Goal: Obtain resource: Download file/media

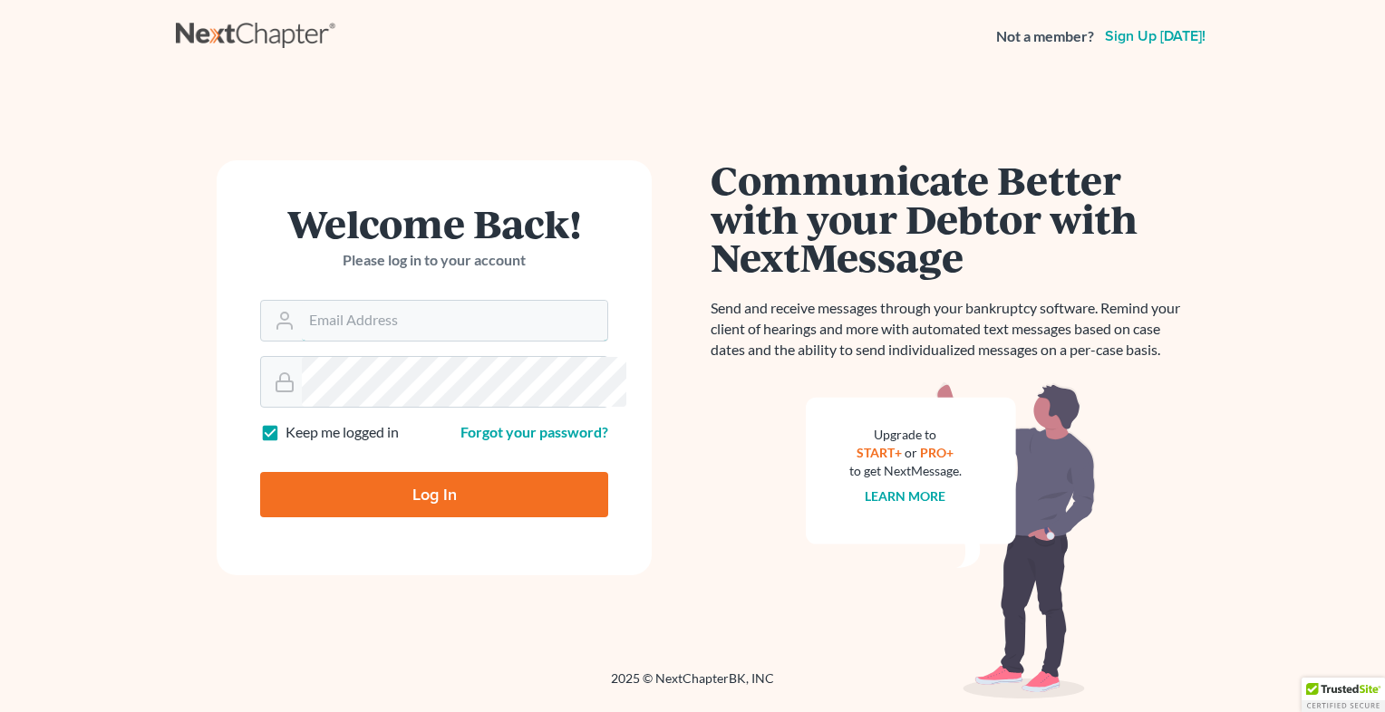
type input "[EMAIL_ADDRESS][DOMAIN_NAME]"
click at [419, 517] on input "Log In" at bounding box center [434, 494] width 348 height 45
type input "Thinking..."
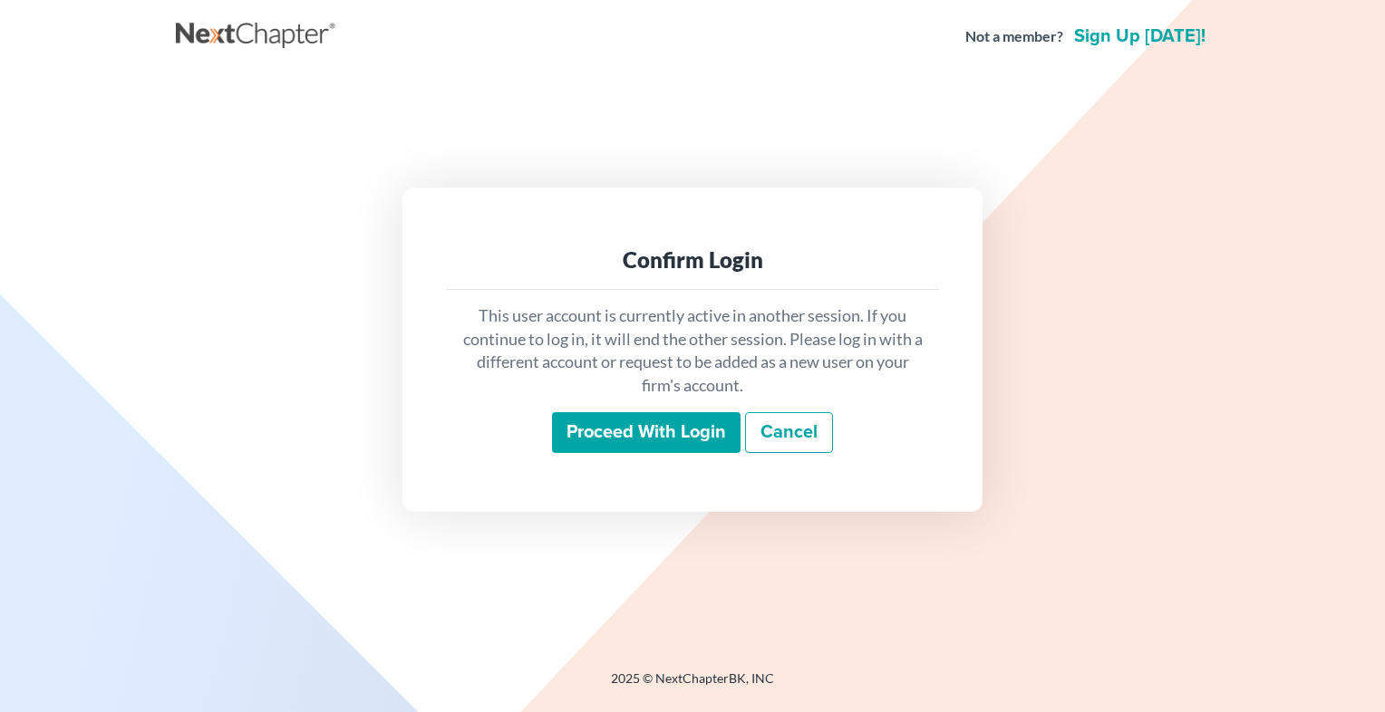
click at [594, 454] on input "Proceed with login" at bounding box center [646, 433] width 188 height 42
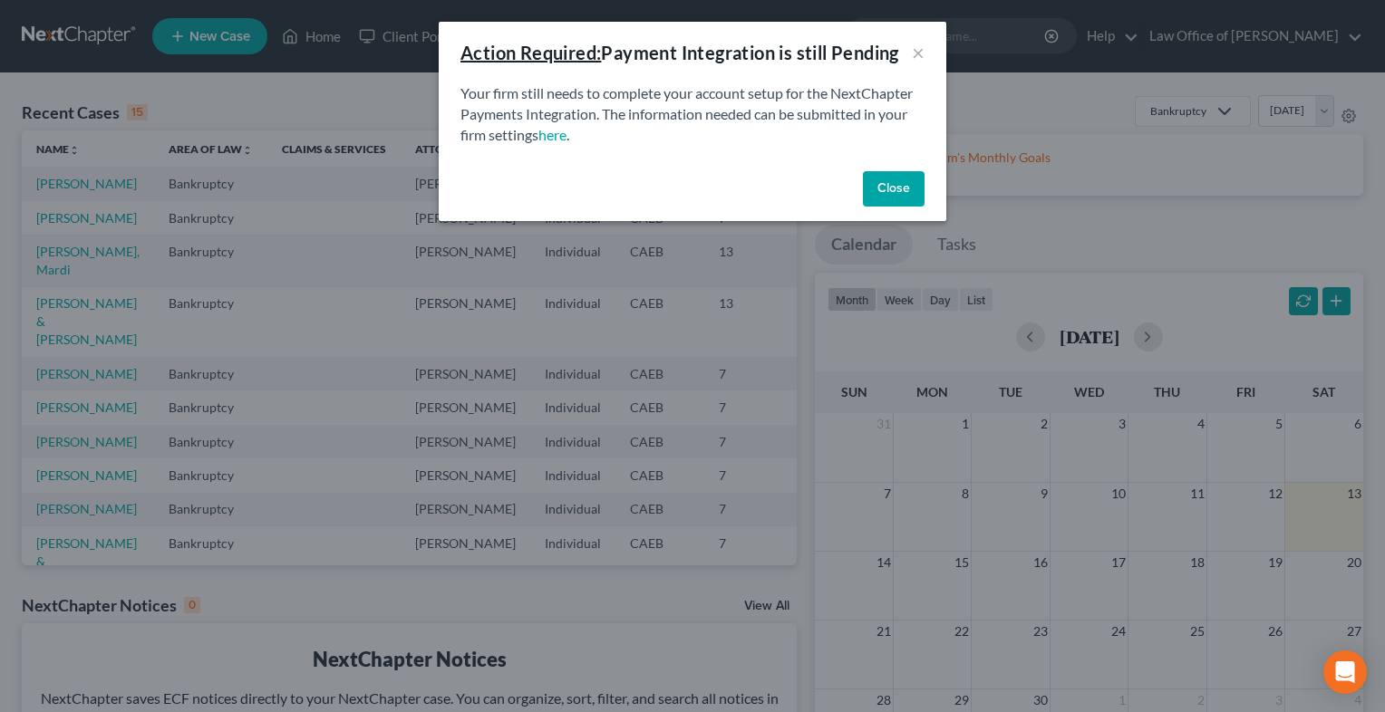
click at [924, 208] on button "Close" at bounding box center [894, 189] width 62 height 36
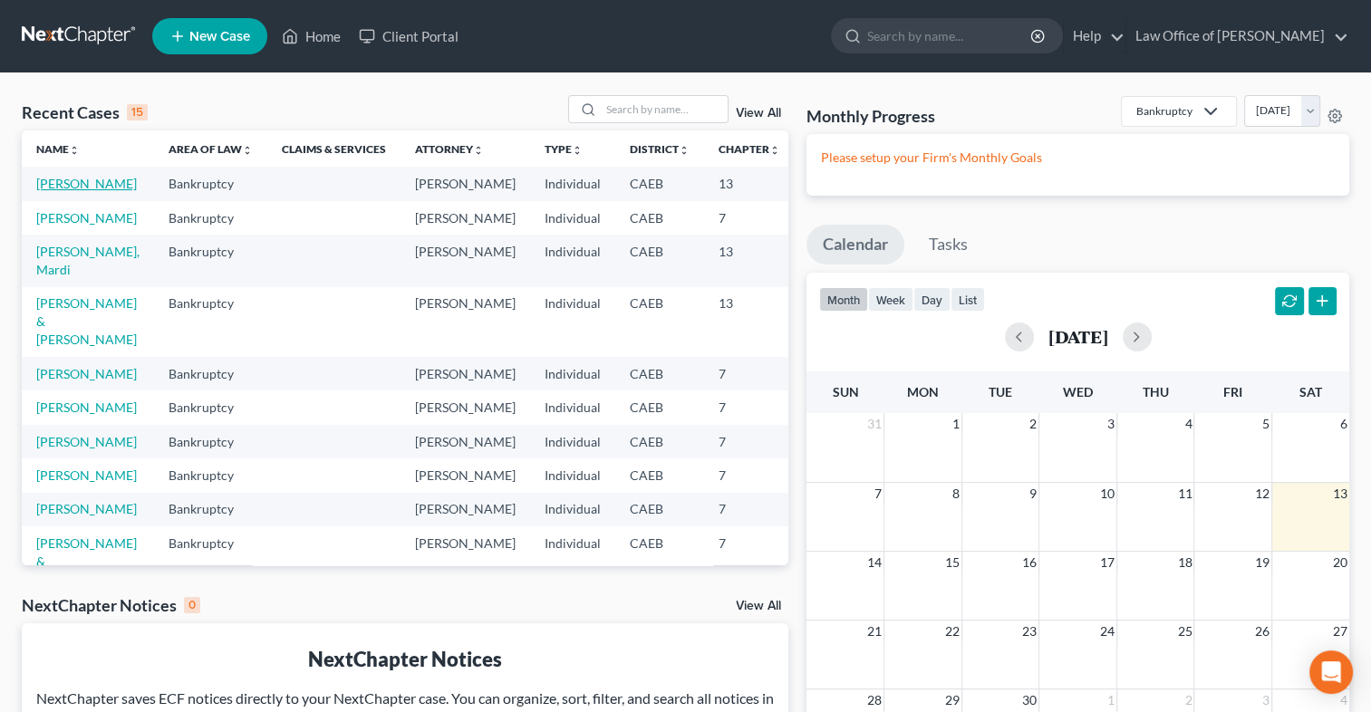
click at [70, 191] on link "[PERSON_NAME]" at bounding box center [86, 183] width 101 height 15
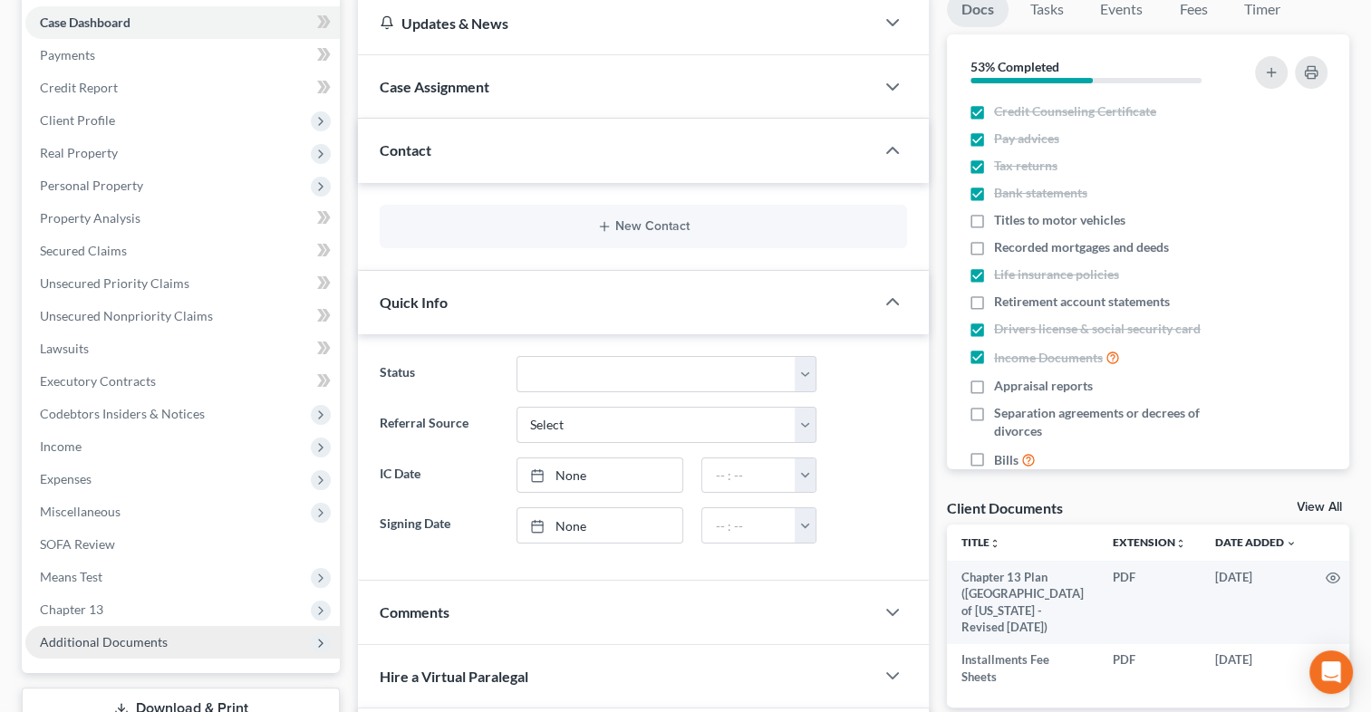
scroll to position [181, 0]
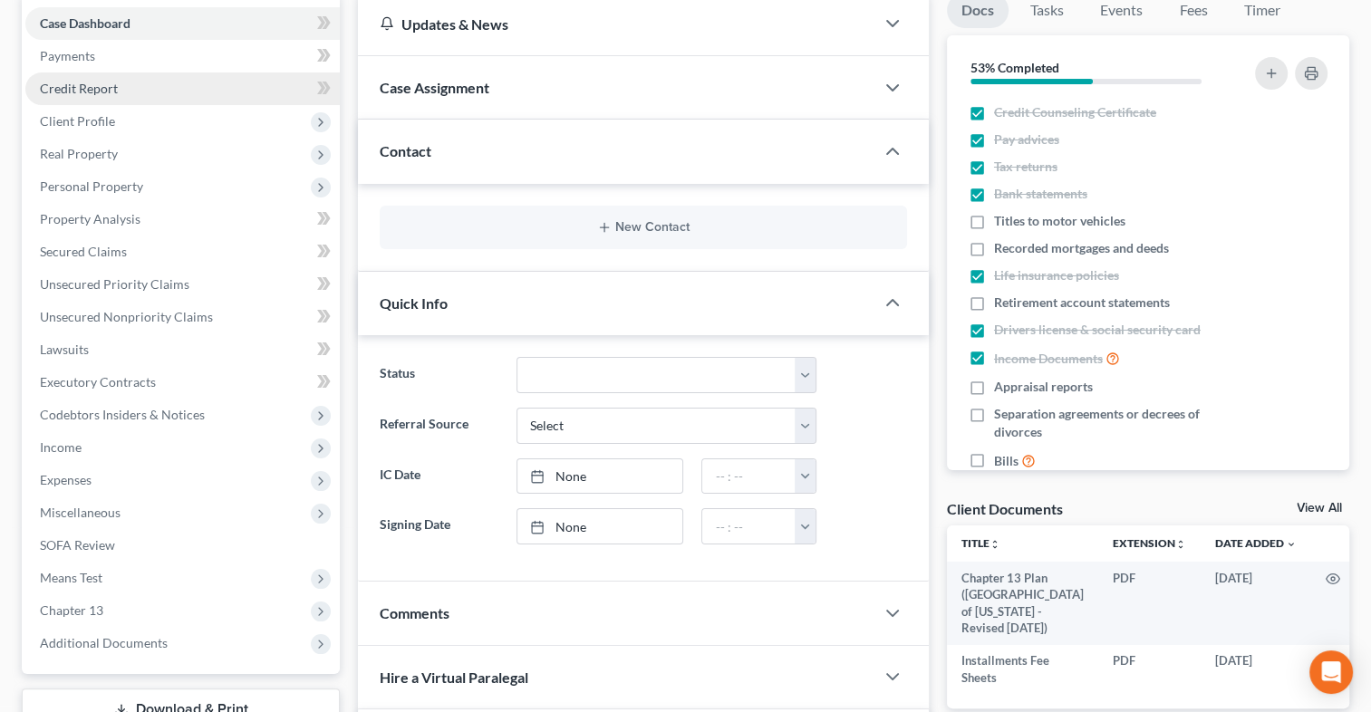
click at [118, 96] on span "Credit Report" at bounding box center [79, 88] width 78 height 15
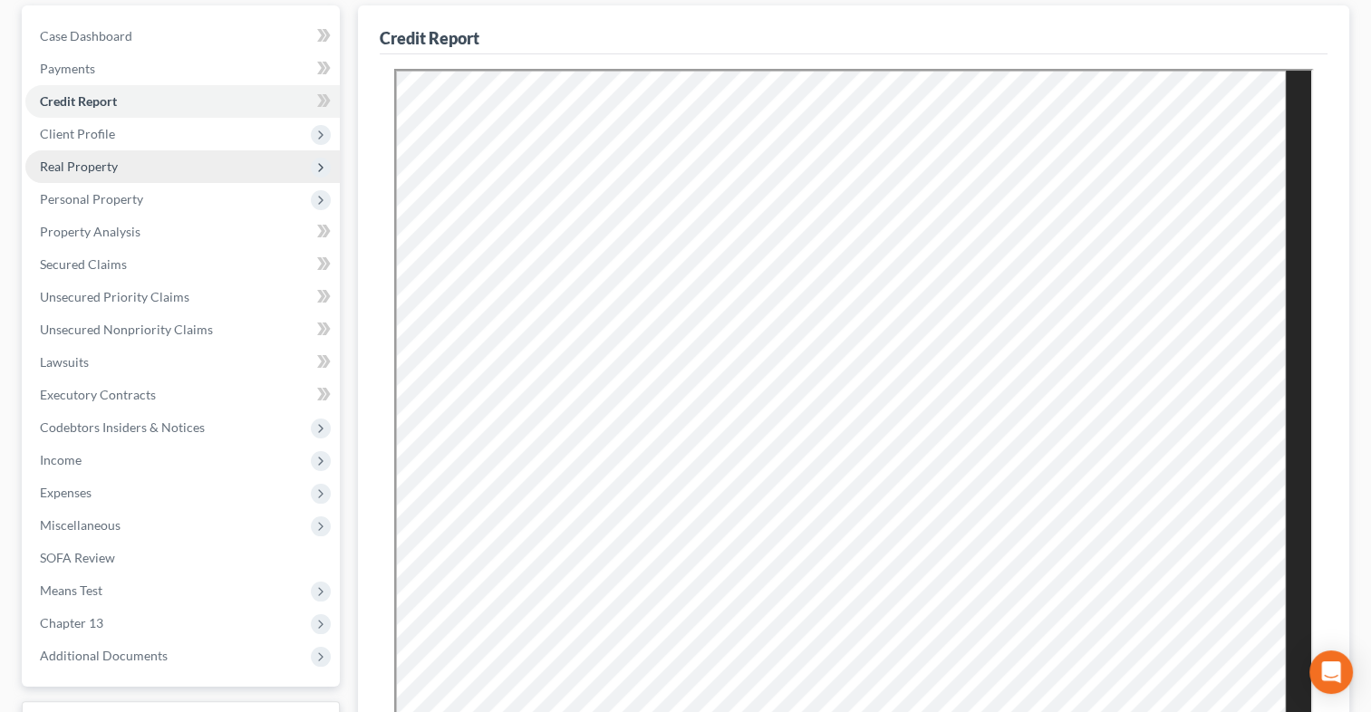
scroll to position [453, 0]
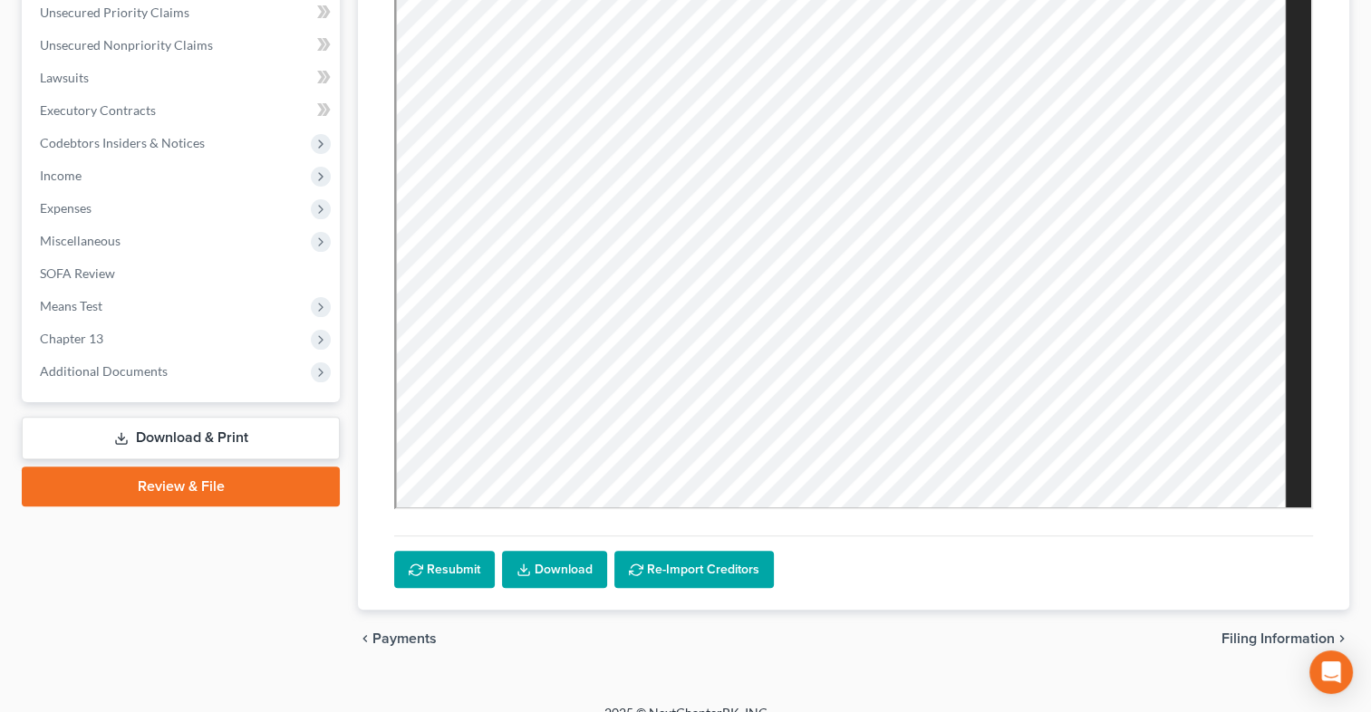
click at [170, 459] on link "Download & Print" at bounding box center [181, 438] width 318 height 43
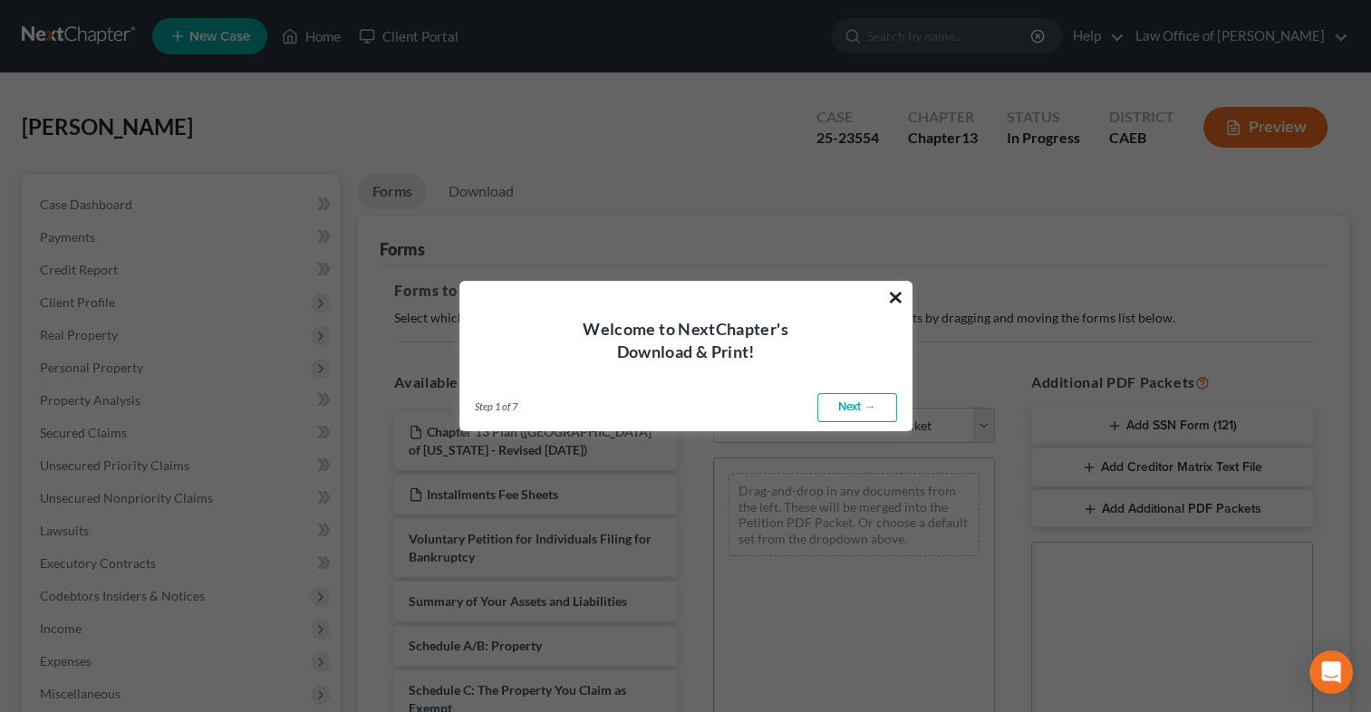
click at [893, 295] on button "×" at bounding box center [895, 297] width 17 height 29
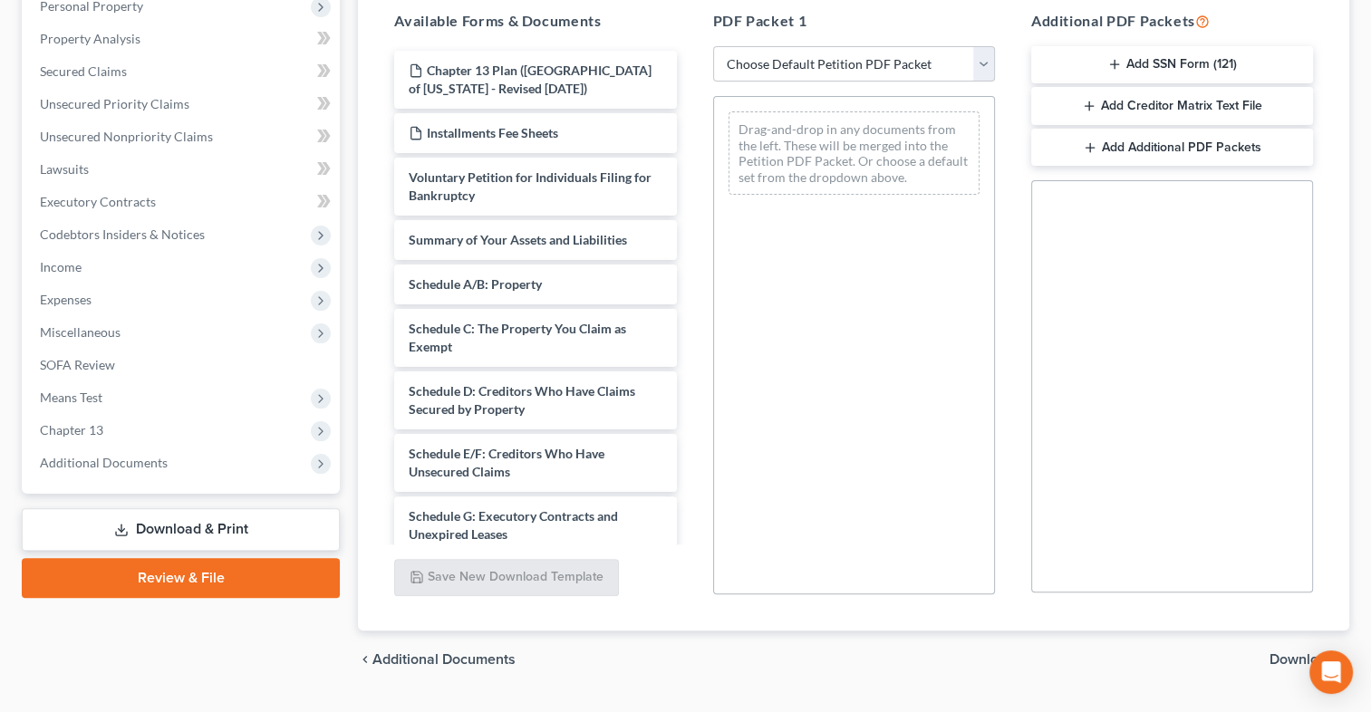
scroll to position [362, 0]
click at [982, 82] on select "Choose Default Petition PDF Packet Complete Bankruptcy Petition (all forms and …" at bounding box center [854, 63] width 282 height 36
select select "2"
click at [715, 82] on select "Choose Default Petition PDF Packet Complete Bankruptcy Petition (all forms and …" at bounding box center [854, 63] width 282 height 36
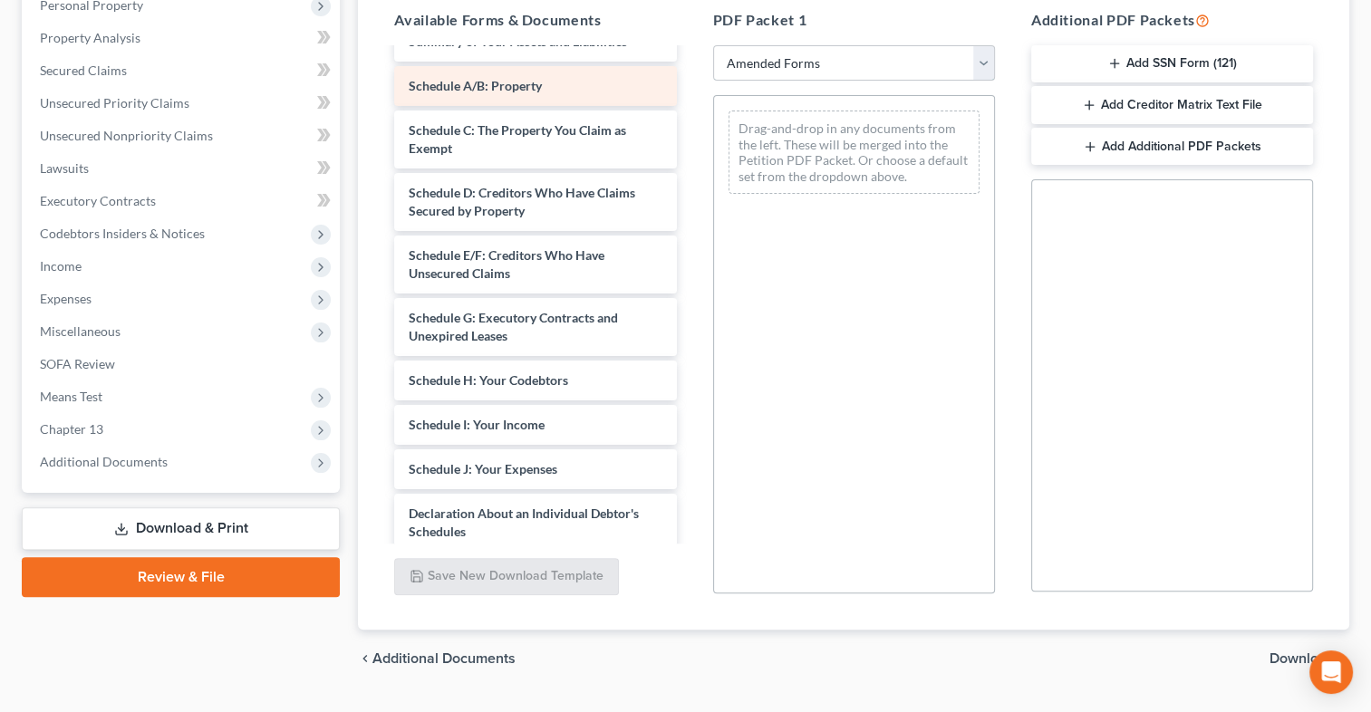
scroll to position [0, 0]
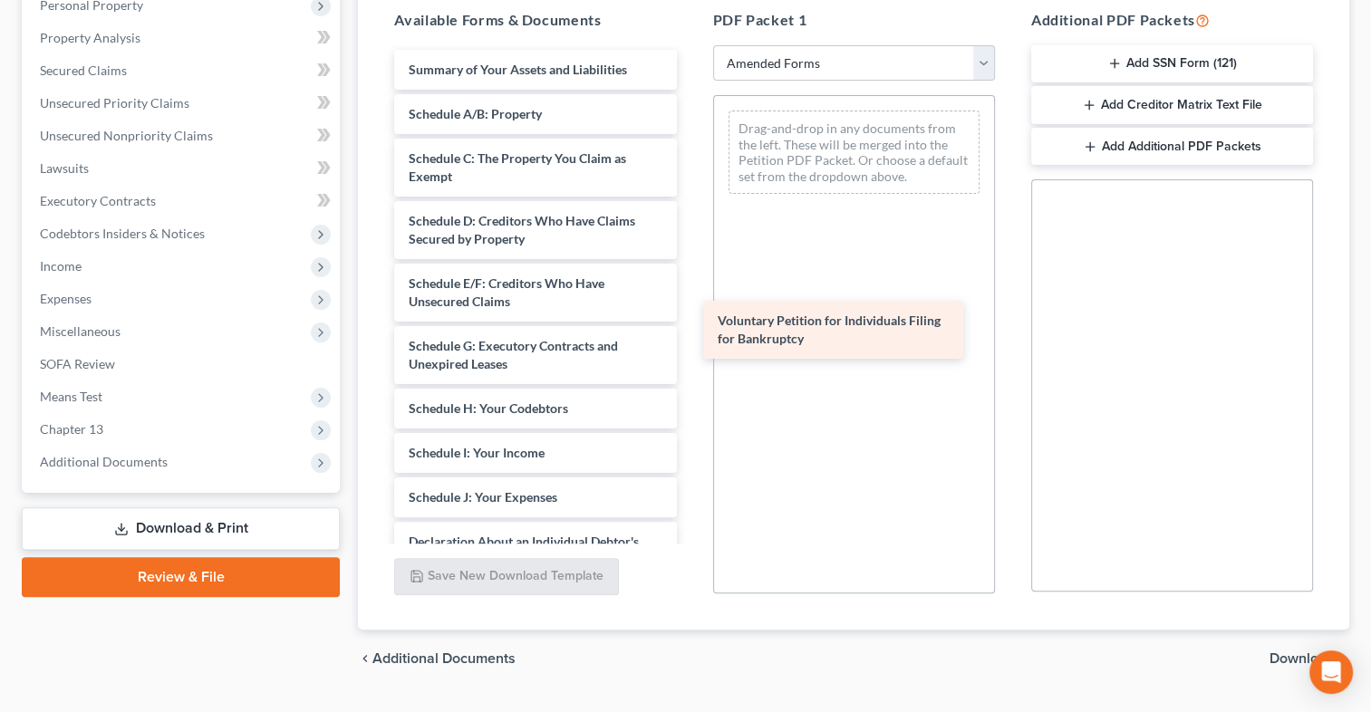
drag, startPoint x: 569, startPoint y: 216, endPoint x: 881, endPoint y: 339, distance: 335.2
click at [691, 339] on div "Voluntary Petition for Individuals Filing for Bankruptcy Voluntary Petition for…" at bounding box center [535, 506] width 311 height 913
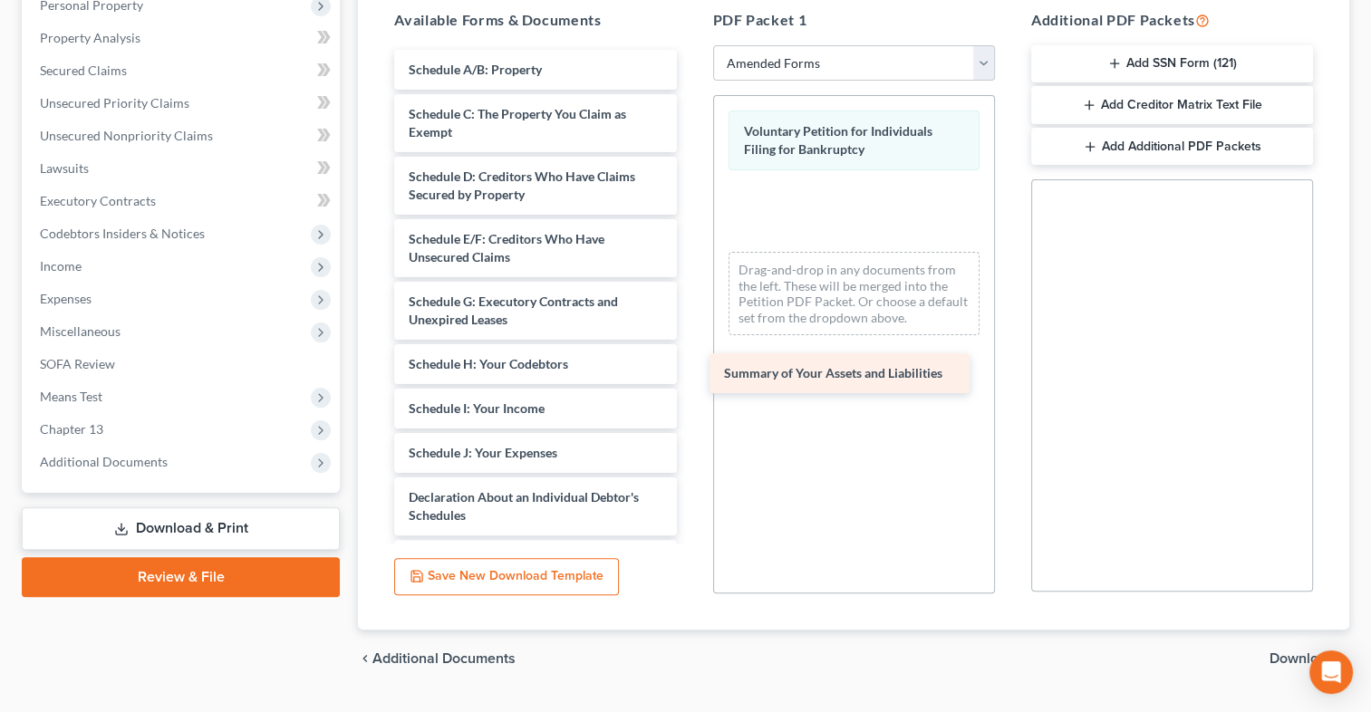
drag, startPoint x: 559, startPoint y: 209, endPoint x: 863, endPoint y: 394, distance: 355.4
click at [691, 394] on div "Summary of Your Assets and Liabilities Summary of Your Assets and Liabilities S…" at bounding box center [535, 484] width 311 height 869
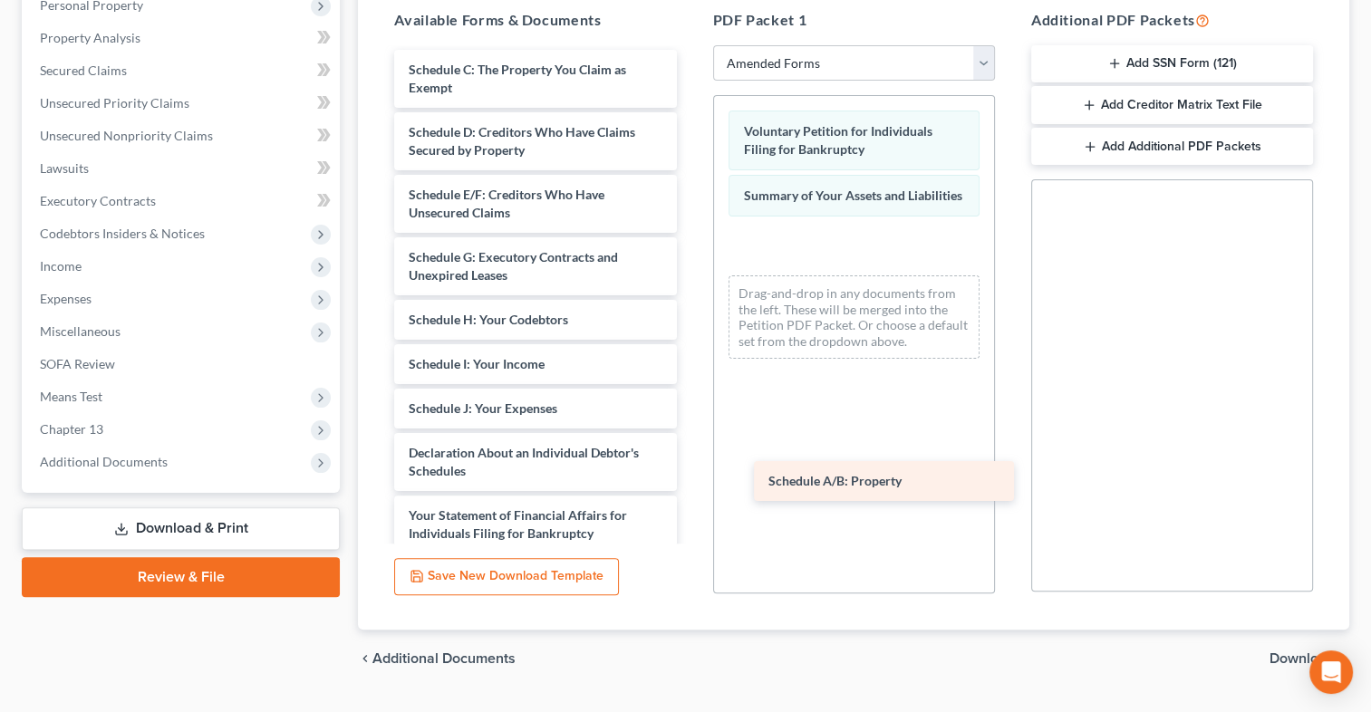
drag, startPoint x: 587, startPoint y: 196, endPoint x: 935, endPoint y: 489, distance: 455.3
click at [691, 489] on div "Schedule A/B: Property Schedule A/B: Property Schedule C: The Property You Clai…" at bounding box center [535, 462] width 311 height 825
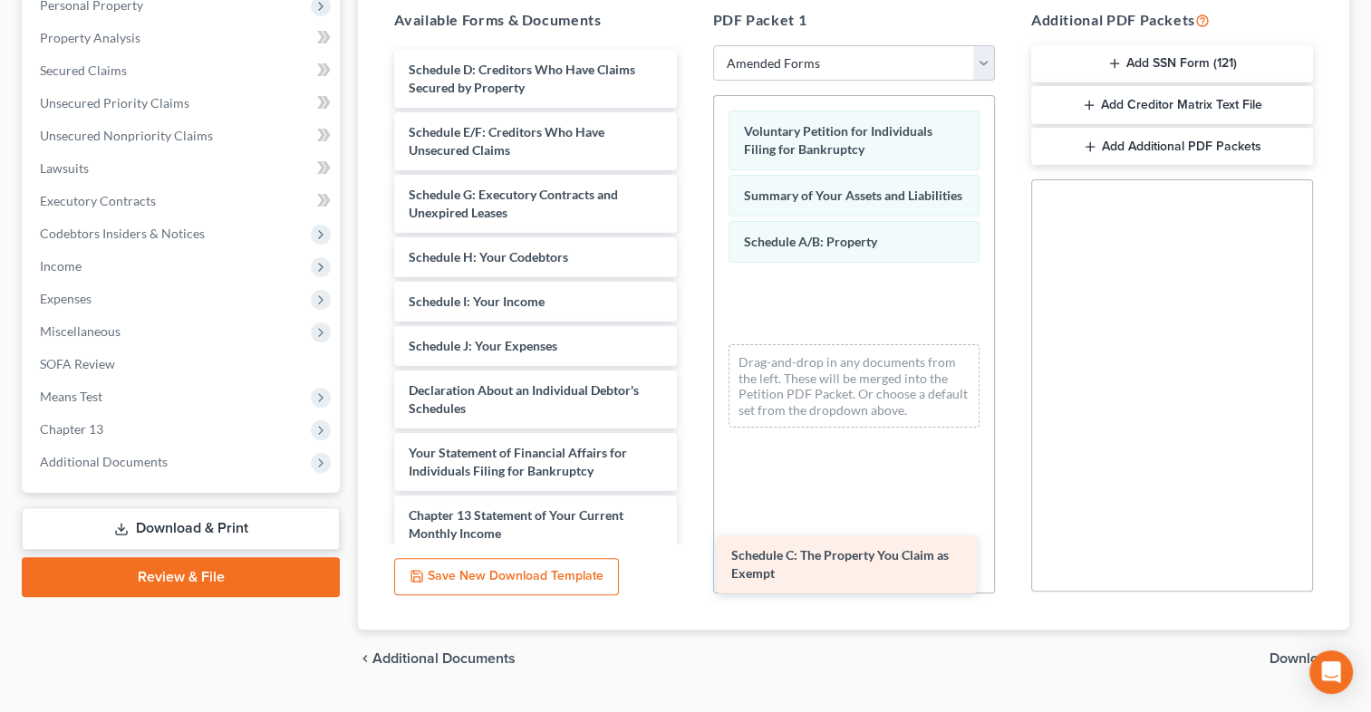
drag, startPoint x: 592, startPoint y: 220, endPoint x: 903, endPoint y: 587, distance: 480.9
click at [691, 587] on div "Schedule C: The Property You Claim as Exempt Schedule C: The Property You Claim…" at bounding box center [535, 431] width 311 height 762
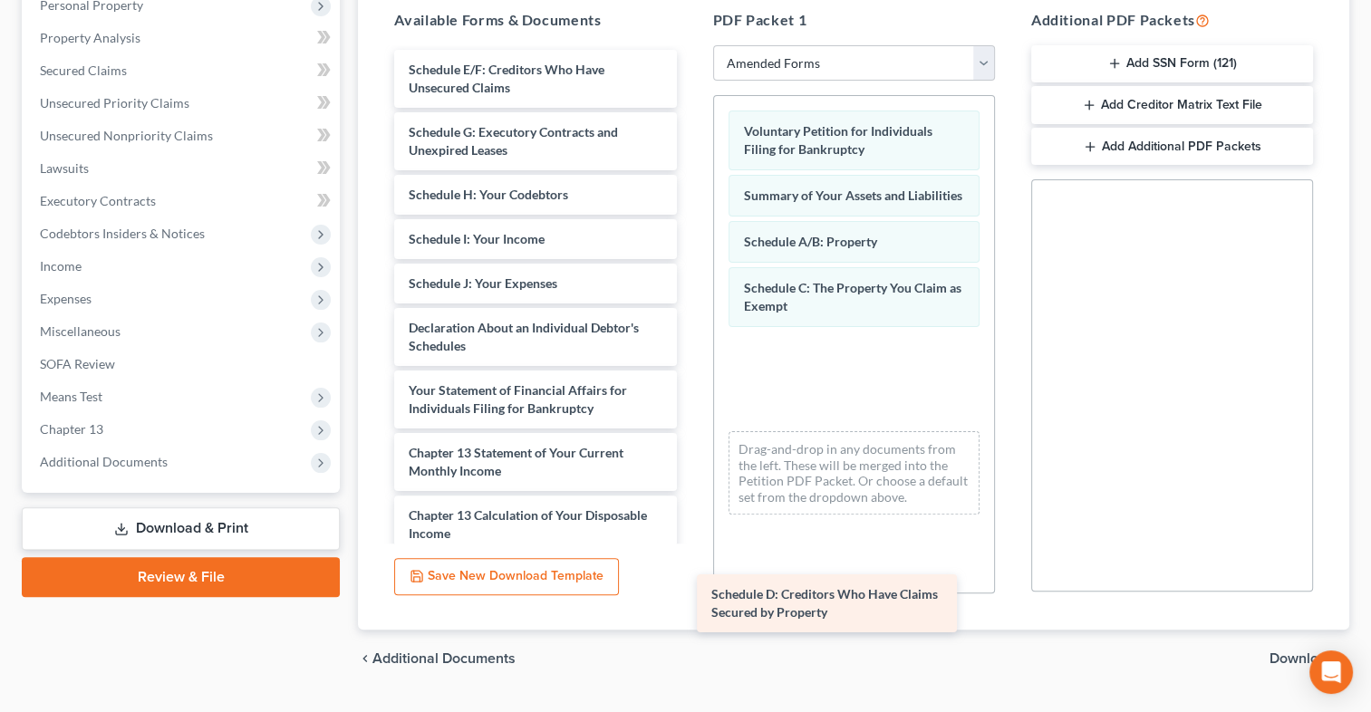
drag, startPoint x: 567, startPoint y: 213, endPoint x: 855, endPoint y: 606, distance: 487.0
click at [691, 608] on div "Schedule D: Creditors Who Have Claims Secured by Property Schedule D: Creditors…" at bounding box center [535, 400] width 311 height 700
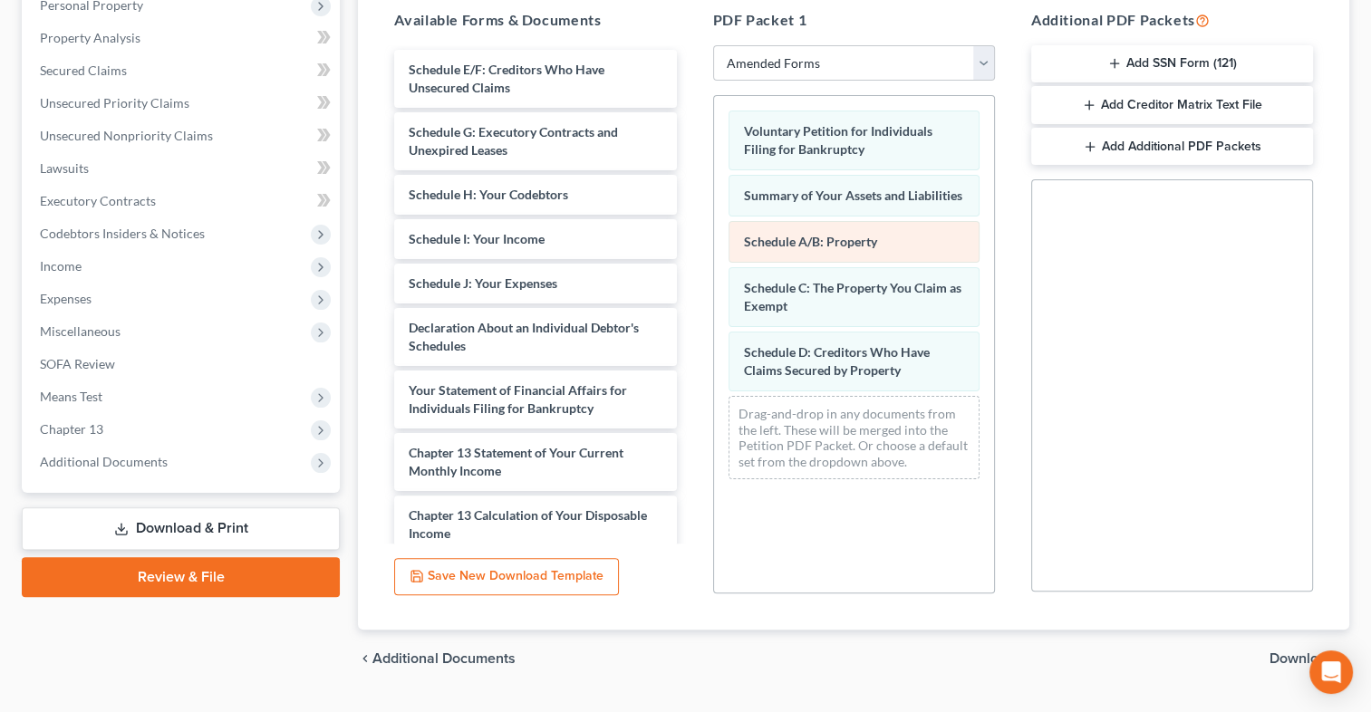
scroll to position [92, 0]
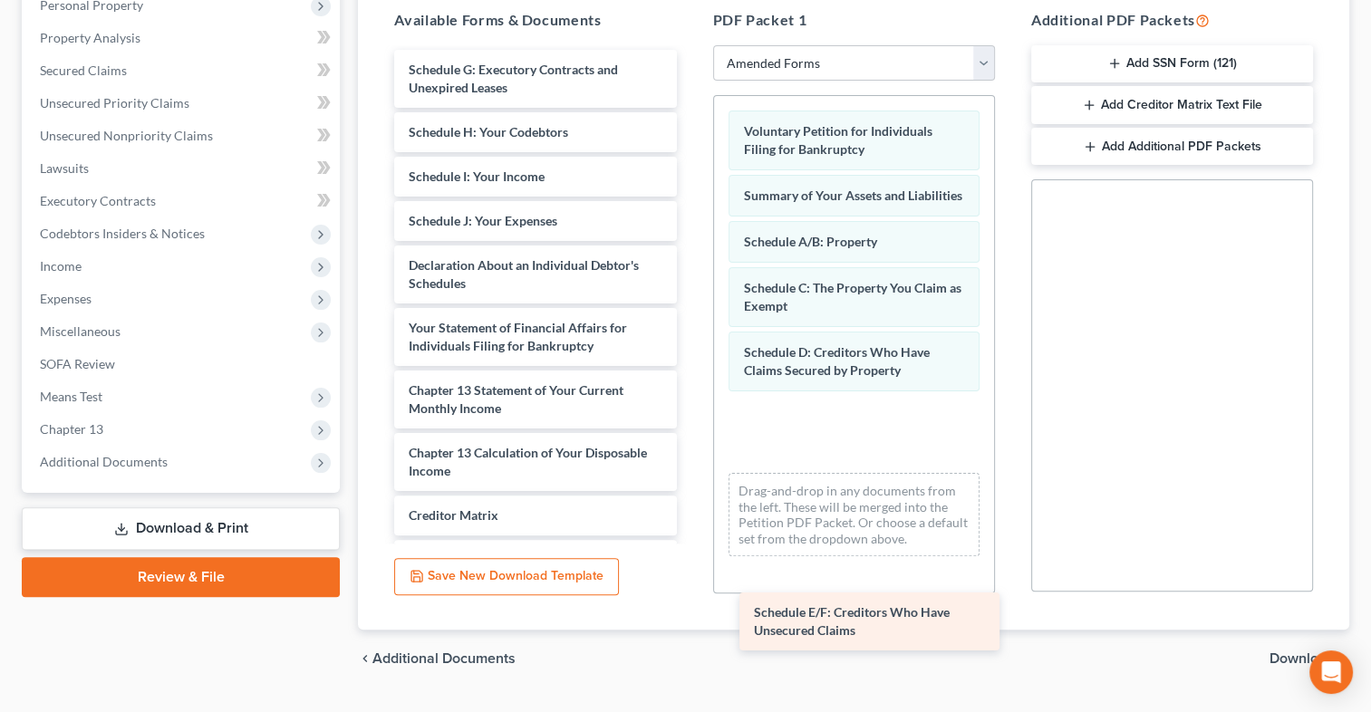
drag, startPoint x: 544, startPoint y: 208, endPoint x: 877, endPoint y: 633, distance: 539.5
click at [691, 633] on div "Schedule E/F: Creditors Who Have Unsecured Claims Schedule E/F: Creditors Who H…" at bounding box center [535, 368] width 311 height 637
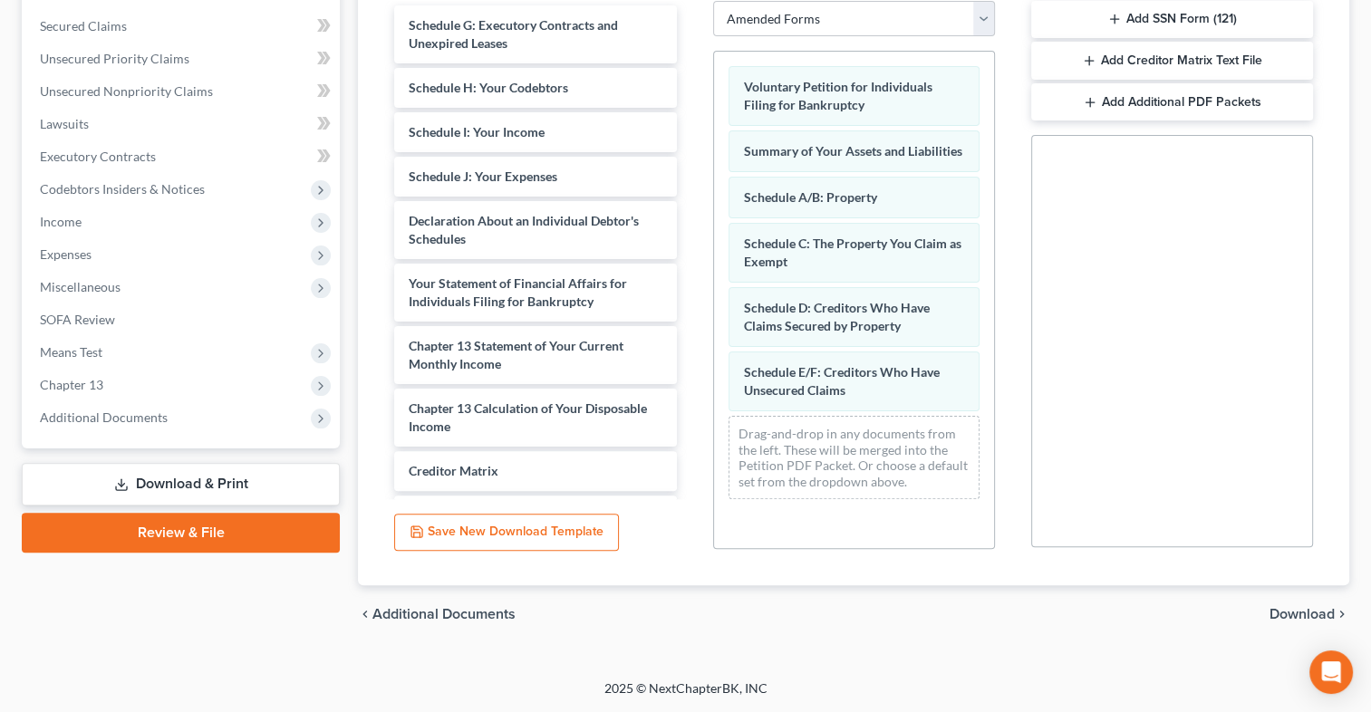
scroll to position [544, 0]
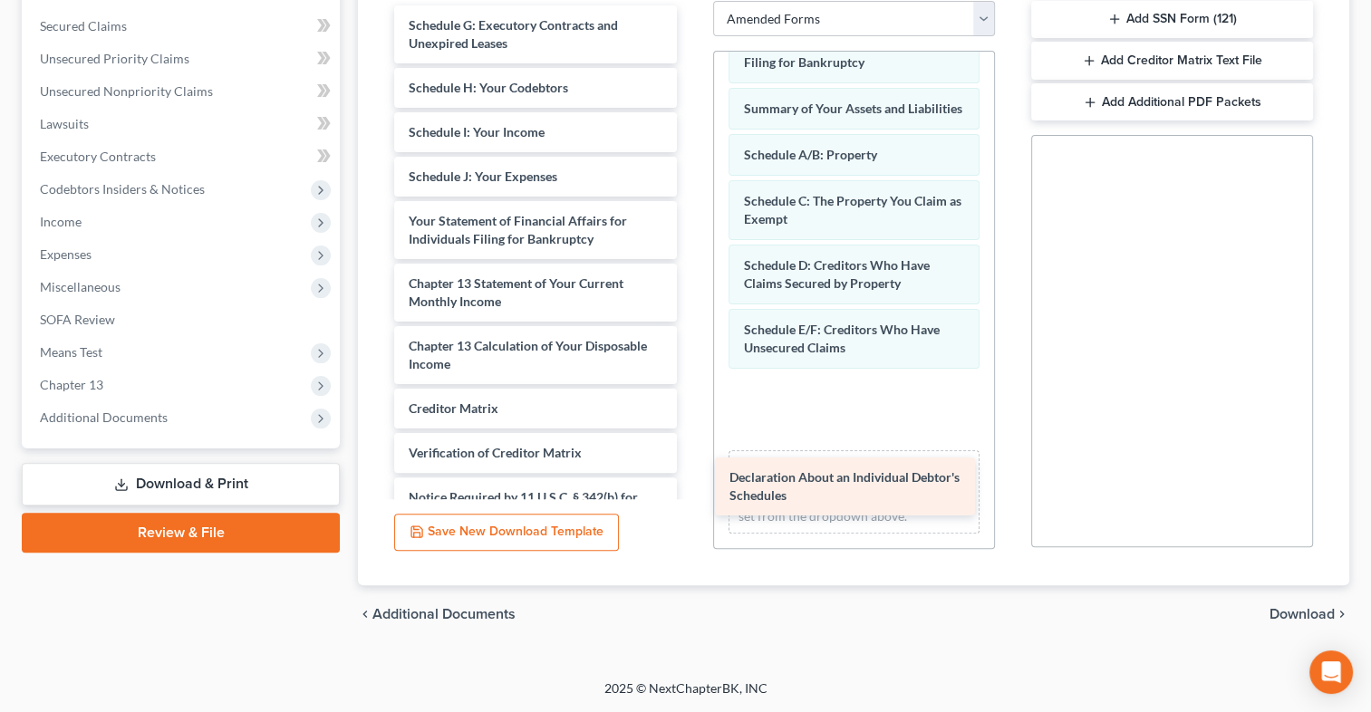
drag, startPoint x: 589, startPoint y: 288, endPoint x: 899, endPoint y: 480, distance: 364.6
click at [691, 489] on div "Declaration About an Individual Debtor's Schedules Schedule G: Executory Contra…" at bounding box center [535, 292] width 311 height 575
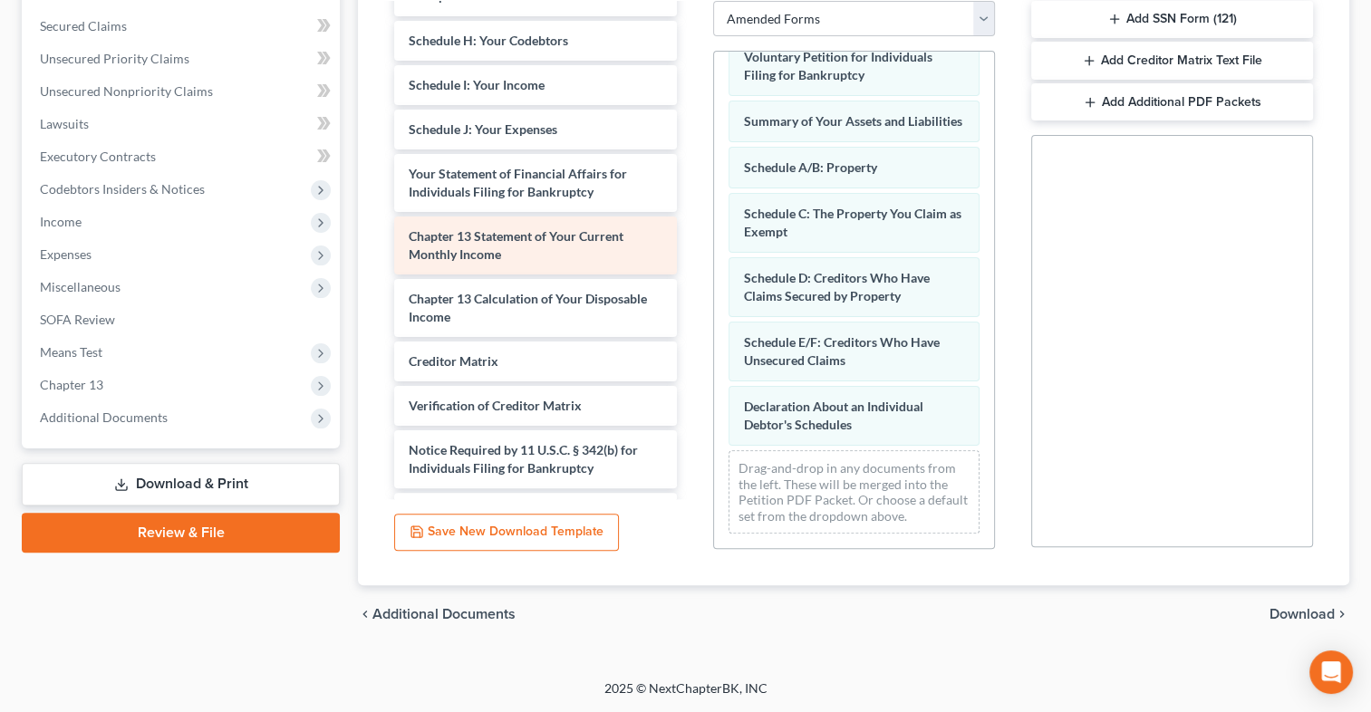
scroll to position [91, 0]
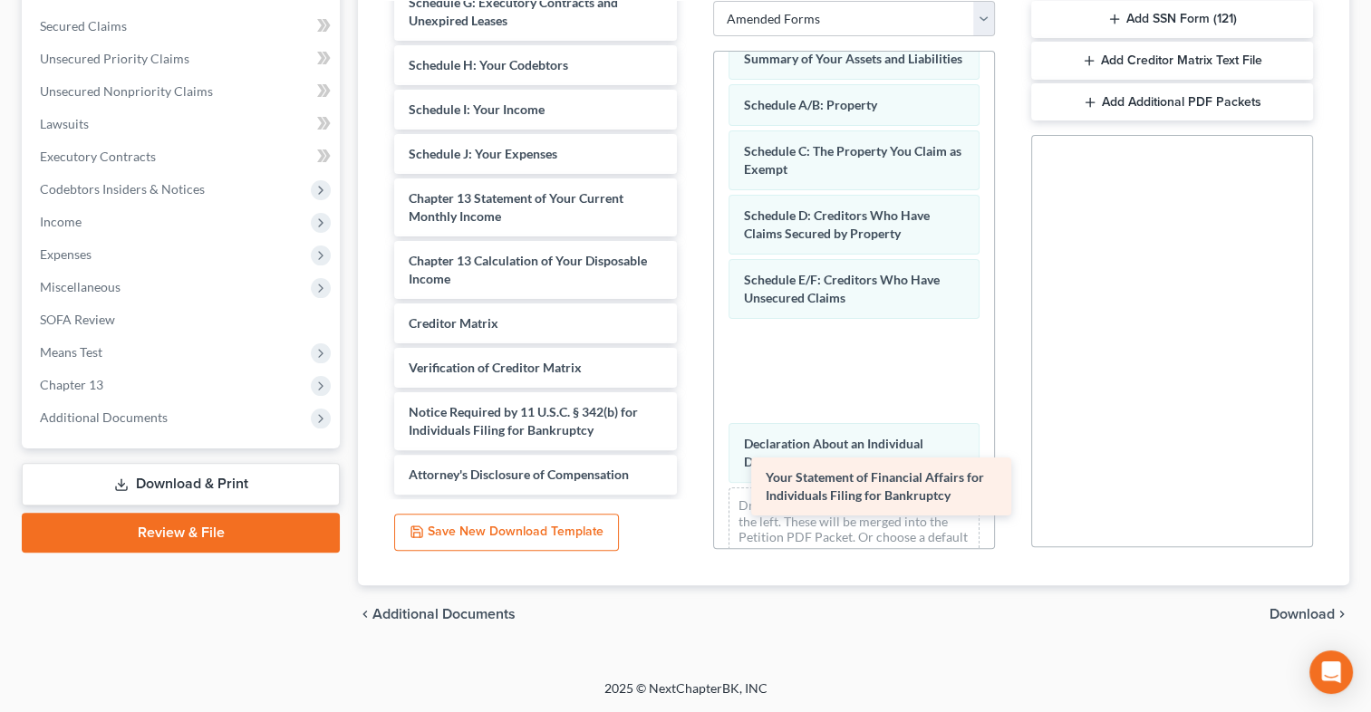
drag, startPoint x: 597, startPoint y: 208, endPoint x: 942, endPoint y: 506, distance: 456.2
click at [691, 495] on div "Your Statement of Financial Affairs for Individuals Filing for Bankruptcy Sched…" at bounding box center [535, 239] width 311 height 512
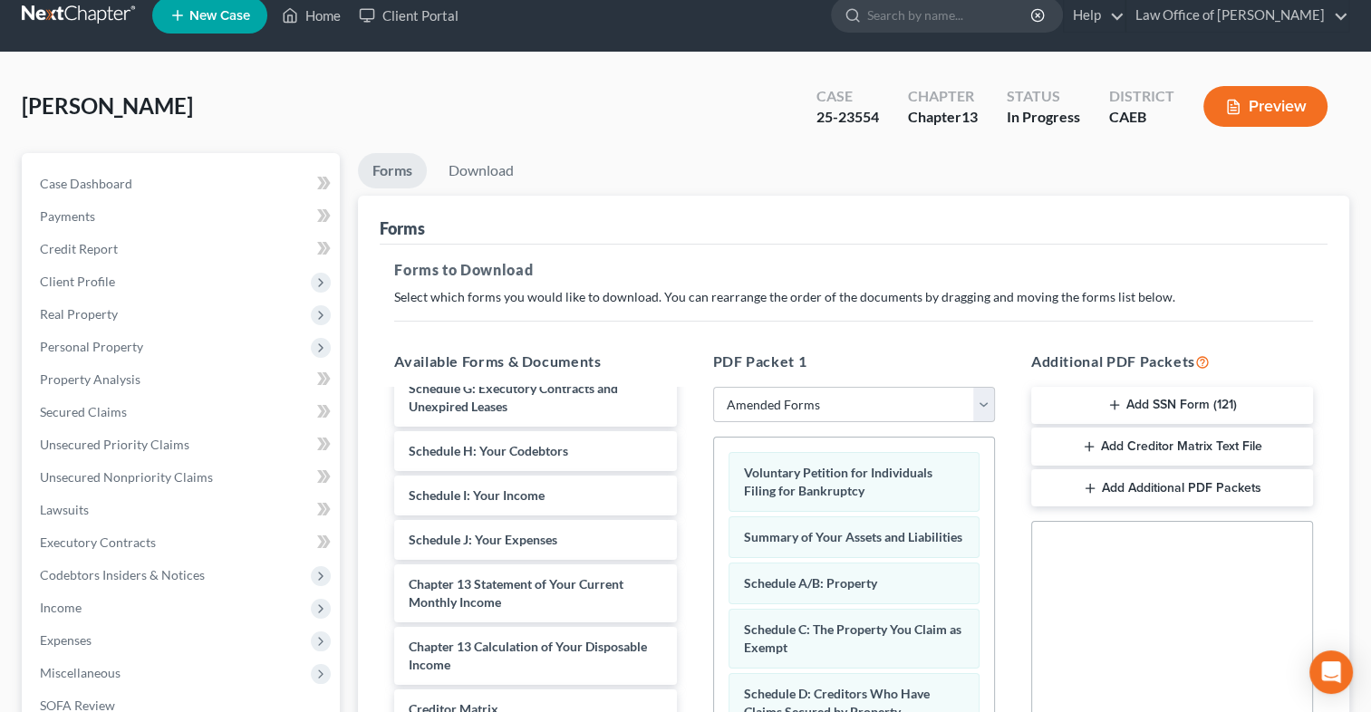
scroll to position [0, 0]
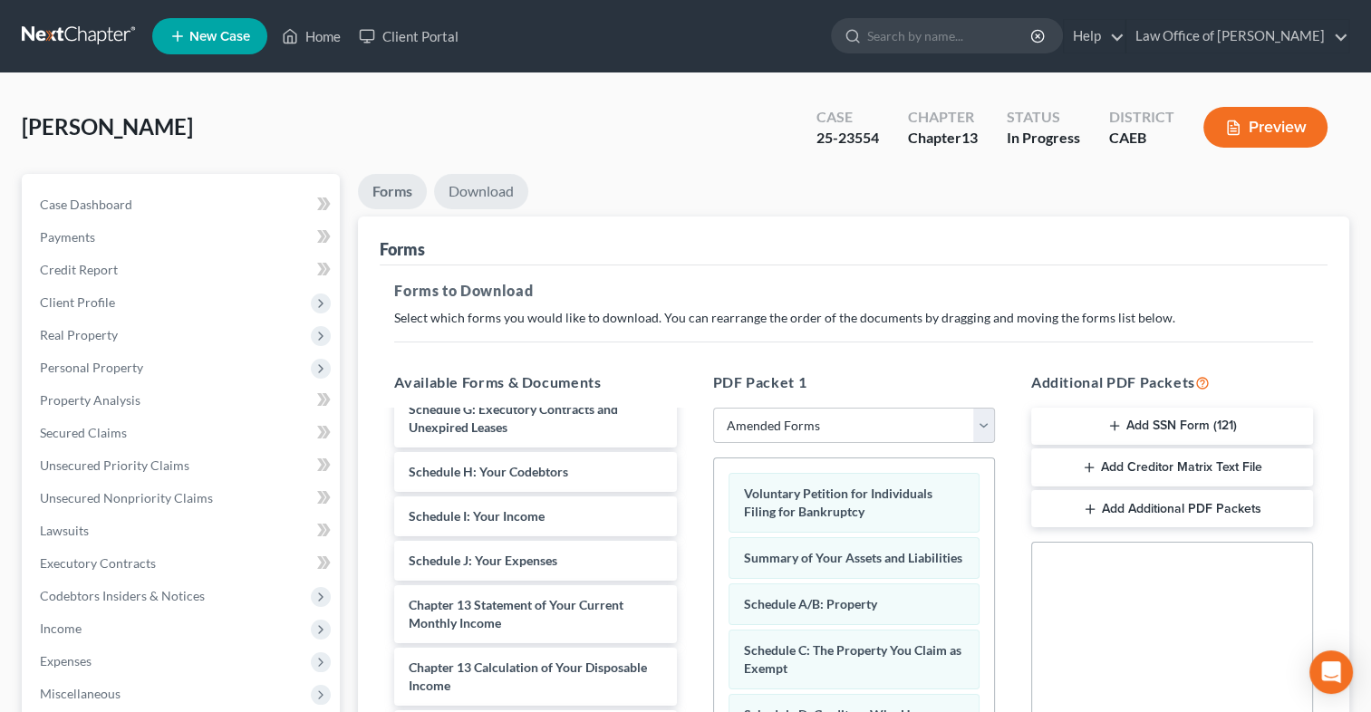
click at [528, 209] on link "Download" at bounding box center [481, 191] width 94 height 35
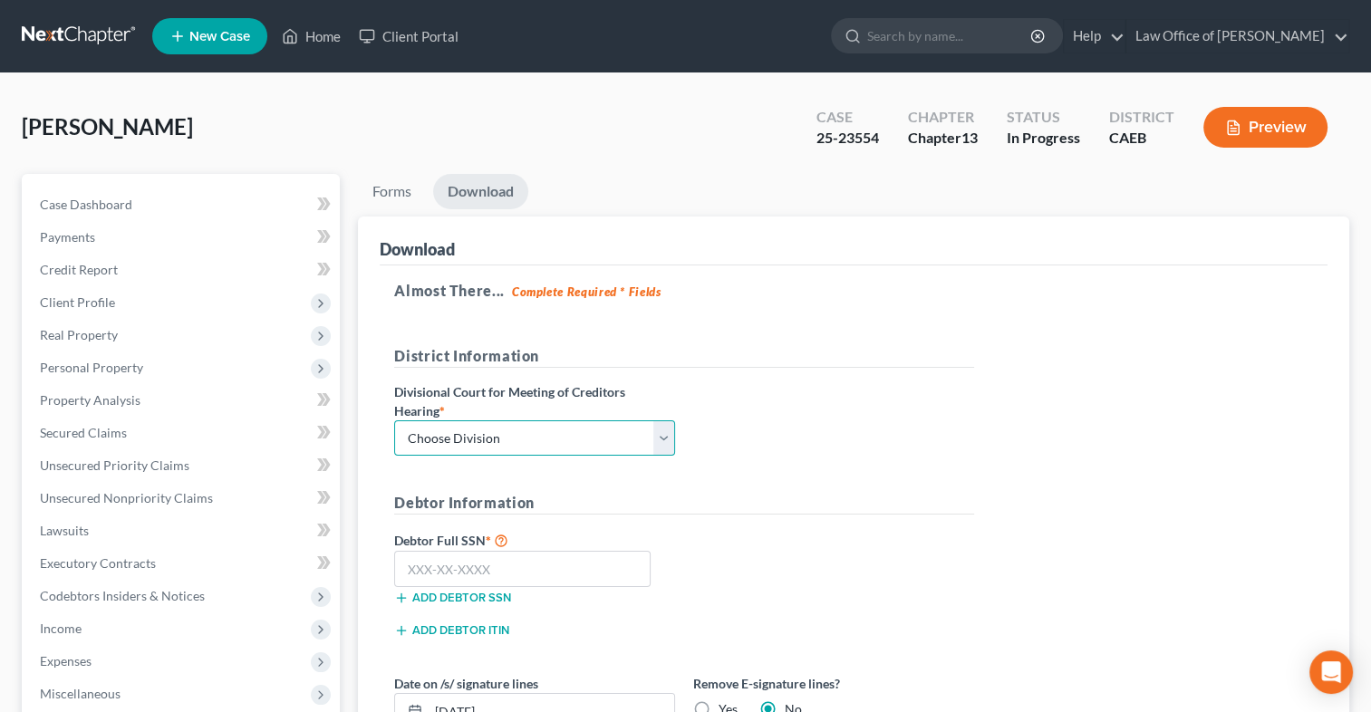
click at [675, 457] on select "Choose Division Fresno Modesto [GEOGRAPHIC_DATA]" at bounding box center [534, 438] width 281 height 36
select select "2"
click at [406, 457] on select "Choose Division Fresno Modesto [GEOGRAPHIC_DATA]" at bounding box center [534, 438] width 281 height 36
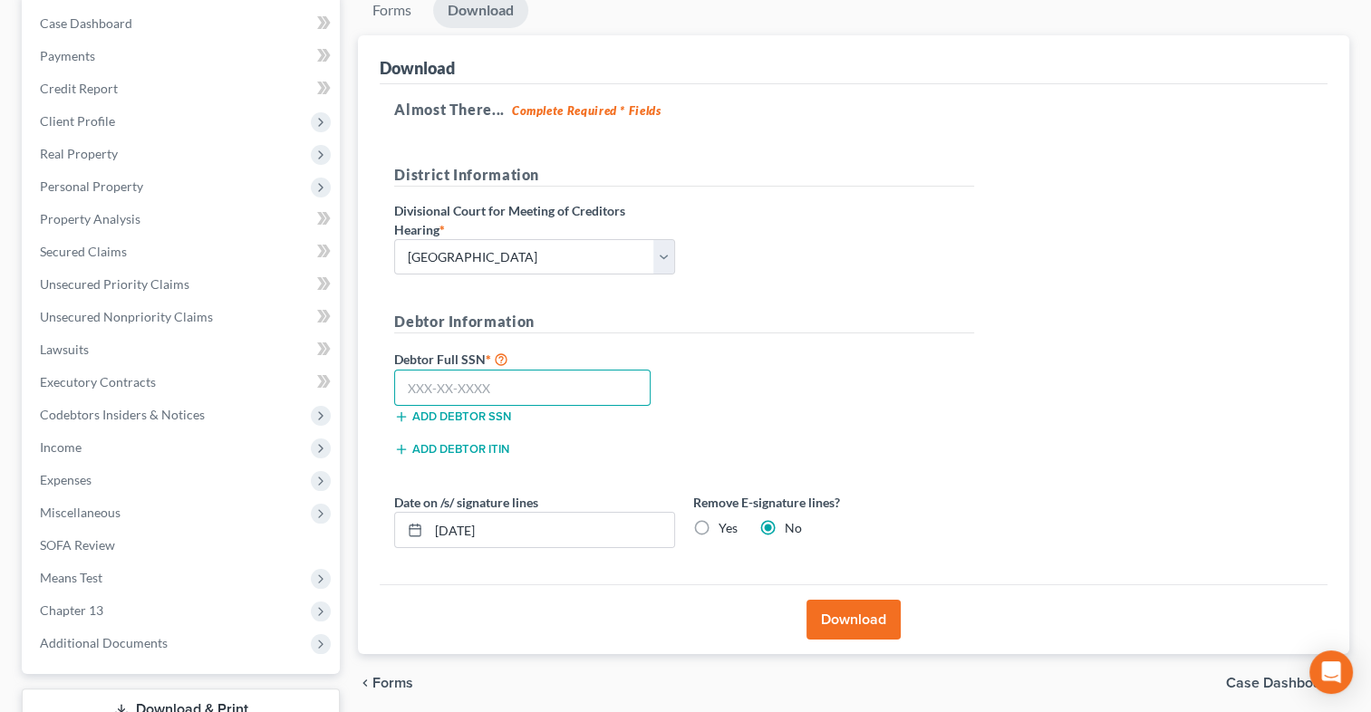
click at [563, 406] on input "text" at bounding box center [522, 388] width 256 height 36
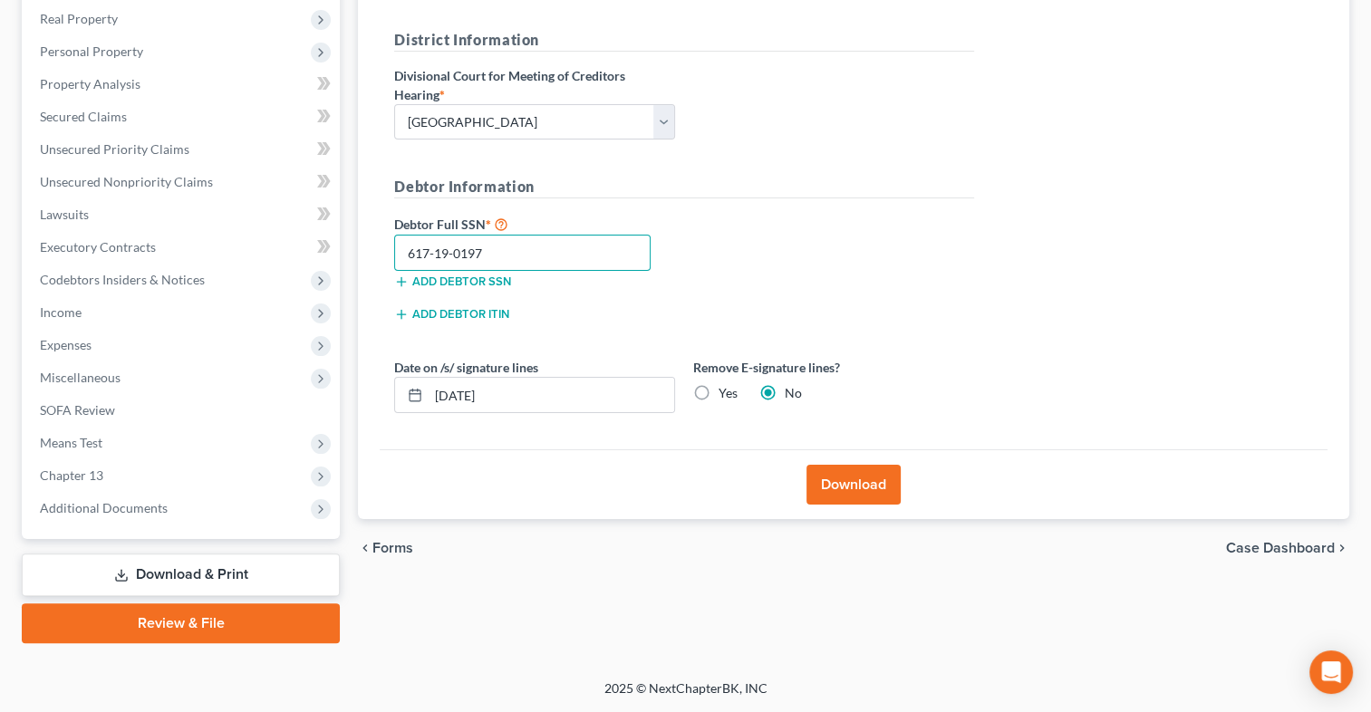
scroll to position [453, 0]
type input "617-19-0197"
click at [875, 505] on button "Download" at bounding box center [853, 485] width 94 height 40
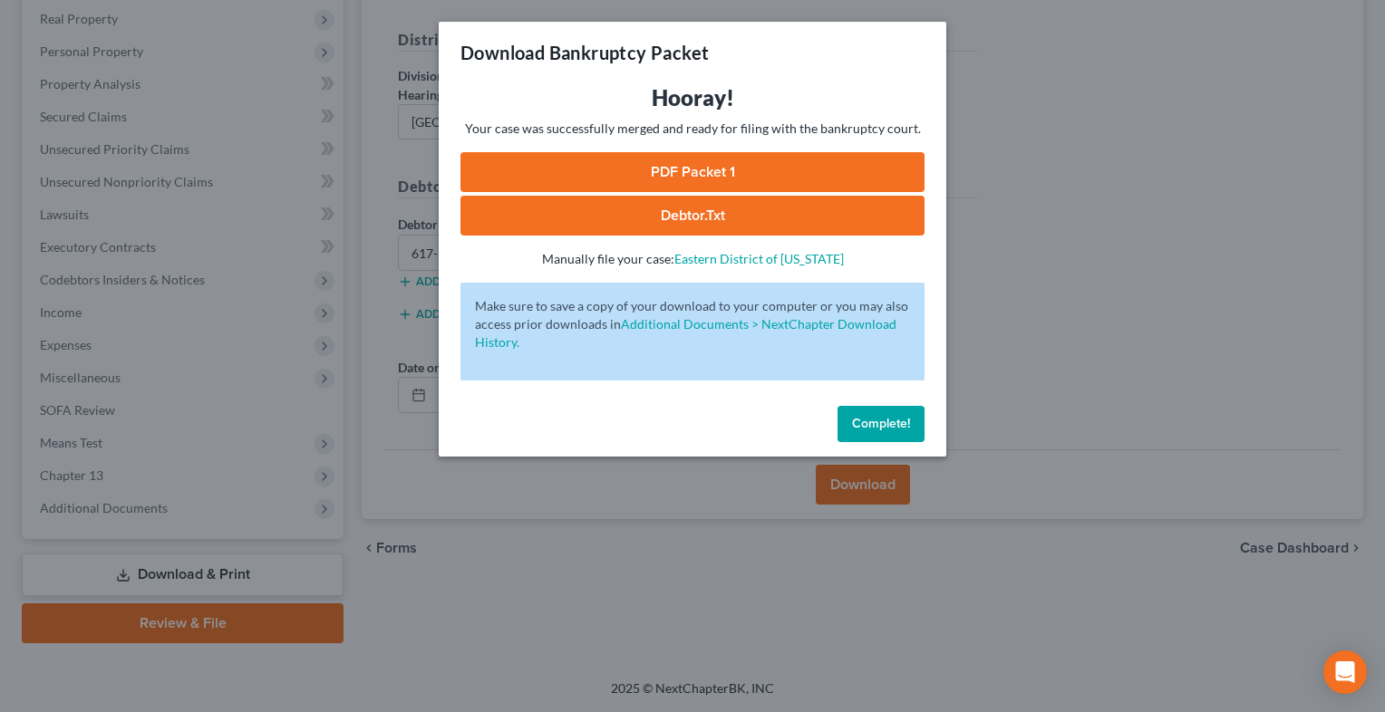
click at [744, 192] on link "PDF Packet 1" at bounding box center [692, 172] width 464 height 40
click at [924, 442] on button "Complete!" at bounding box center [880, 424] width 87 height 36
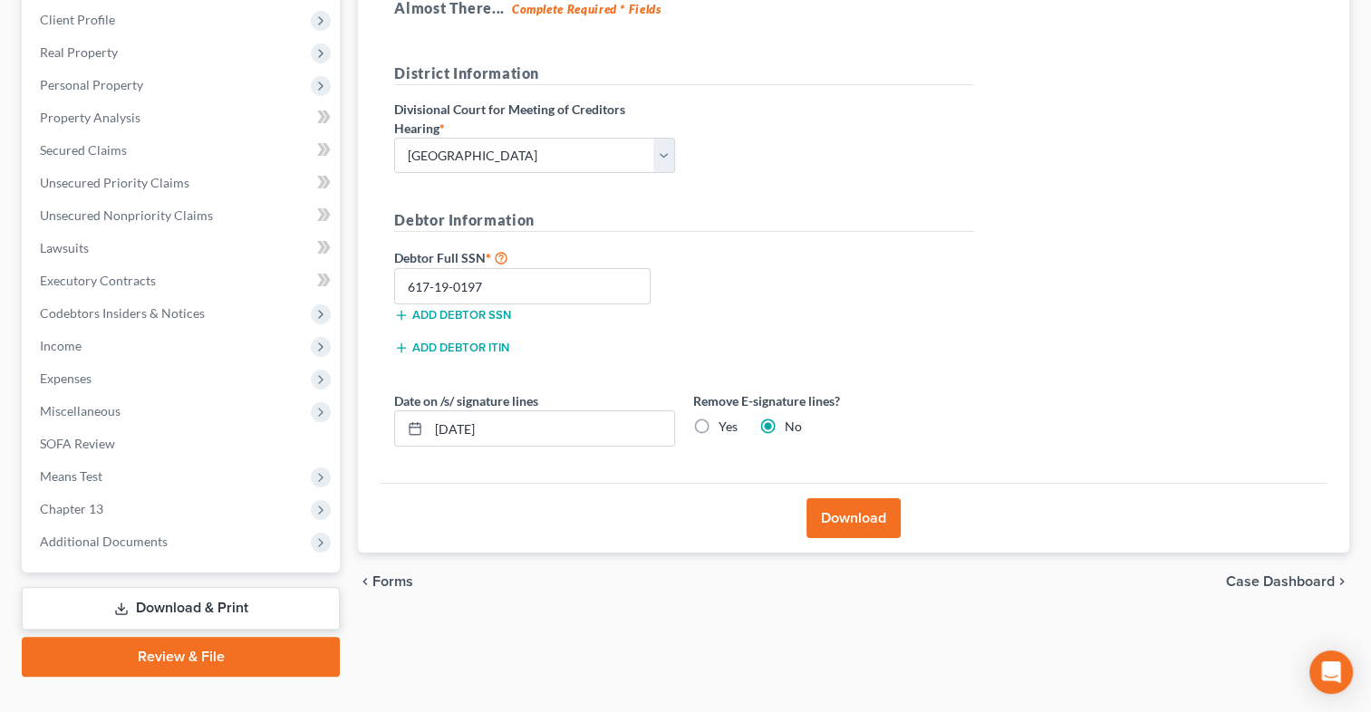
scroll to position [272, 0]
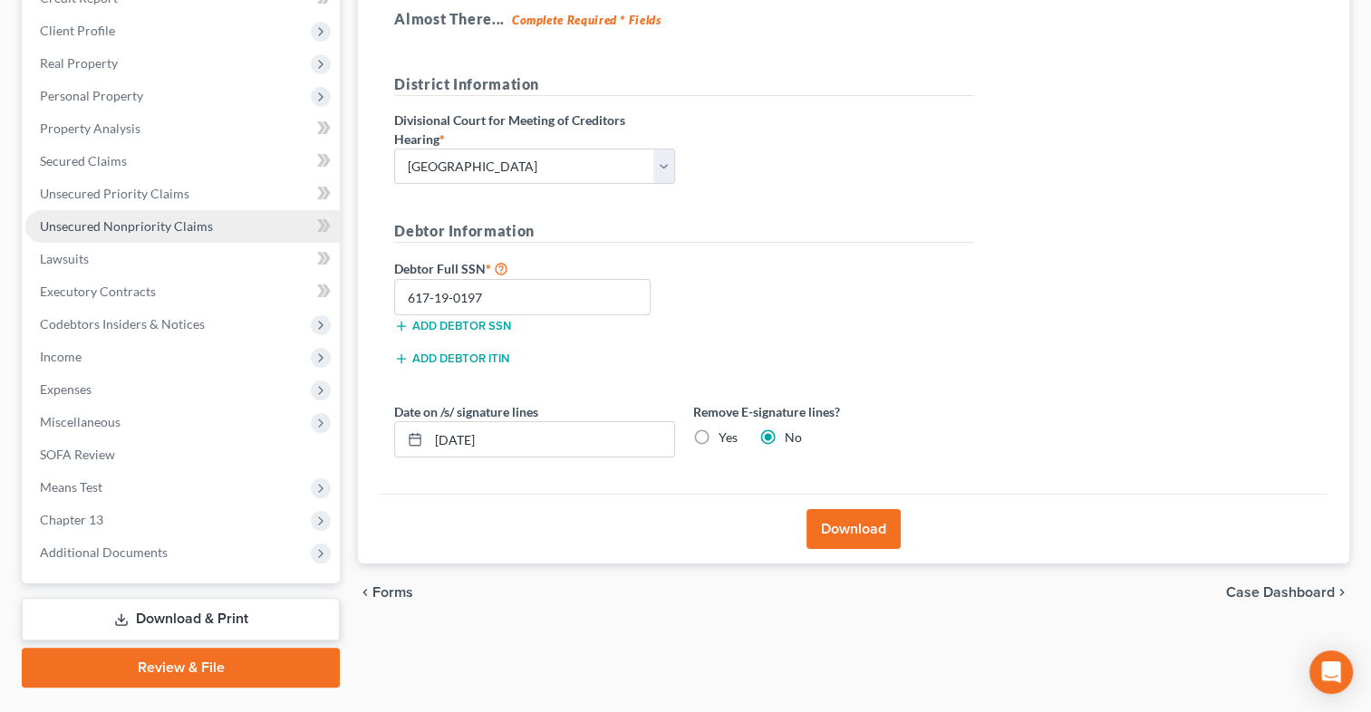
click at [141, 234] on span "Unsecured Nonpriority Claims" at bounding box center [126, 225] width 173 height 15
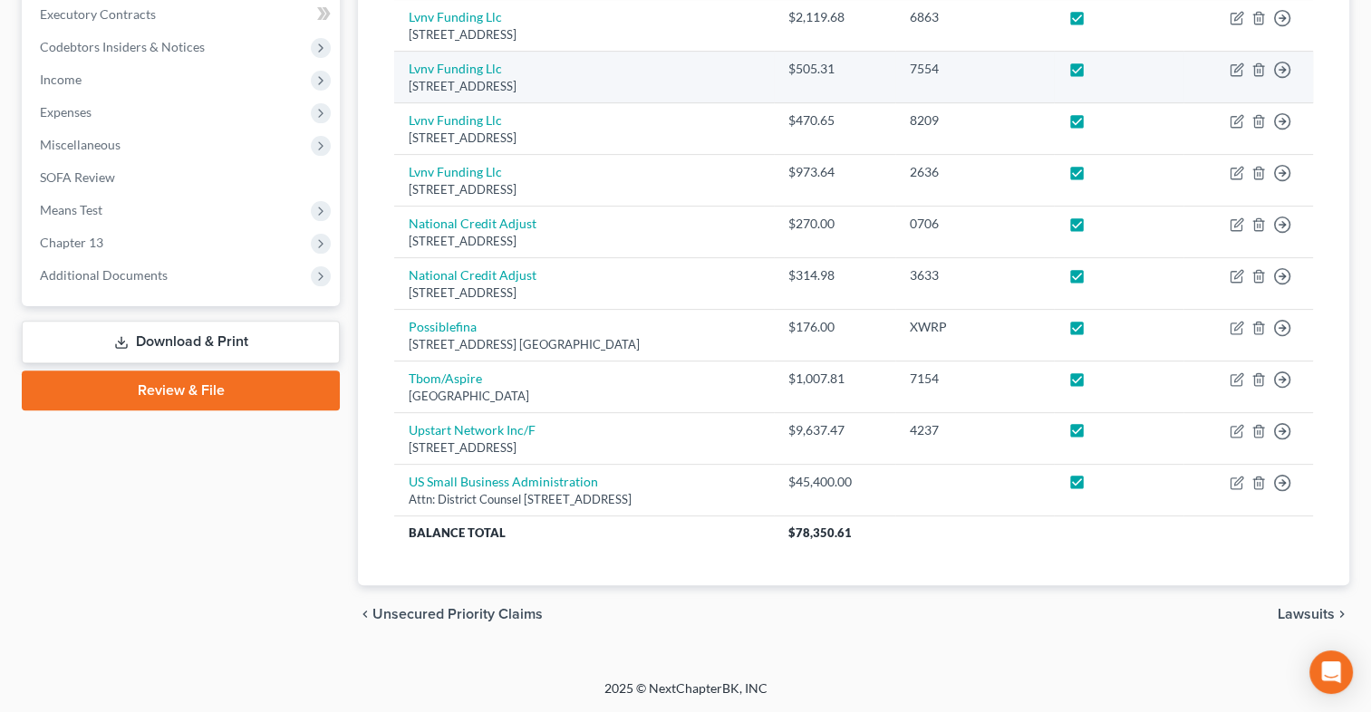
scroll to position [816, 0]
